Goal: Task Accomplishment & Management: Use online tool/utility

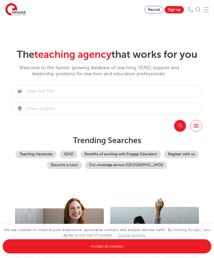
scroll to position [8, 0]
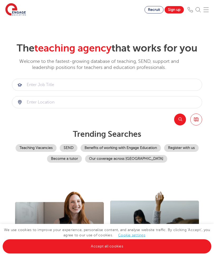
click at [135, 251] on link "Accept all cookies" at bounding box center [107, 246] width 209 height 14
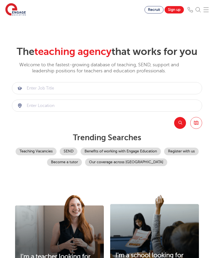
scroll to position [0, 0]
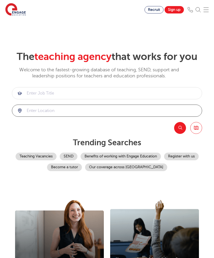
click at [56, 116] on input "search" at bounding box center [107, 111] width 190 height 12
type input "county durham"
click at [182, 134] on button "Search" at bounding box center [180, 128] width 12 height 12
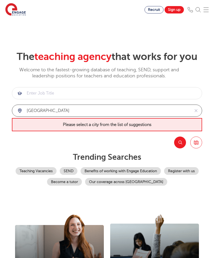
click at [75, 116] on input "county durham" at bounding box center [101, 111] width 178 height 12
click at [199, 116] on button "reset" at bounding box center [196, 111] width 12 height 12
type input "durham"
click at [133, 131] on span "Please select a city from the list of suggestions" at bounding box center [107, 124] width 190 height 13
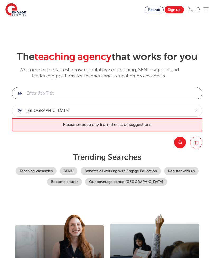
click at [57, 99] on input "search" at bounding box center [107, 93] width 190 height 12
type input "lecturer"
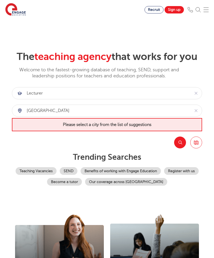
click at [179, 148] on button "Search" at bounding box center [180, 142] width 12 height 12
click at [196, 113] on icon "reset" at bounding box center [195, 110] width 5 height 5
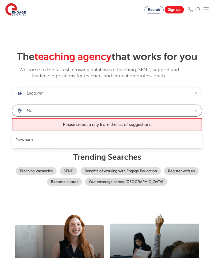
type input "n"
click at [34, 138] on li "North Yorkshire" at bounding box center [107, 139] width 185 height 13
type input "North Yorkshire"
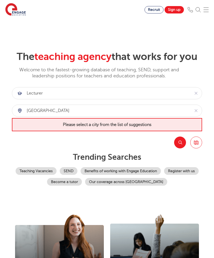
click at [178, 148] on button "Search" at bounding box center [180, 142] width 12 height 12
